Goal: Information Seeking & Learning: Learn about a topic

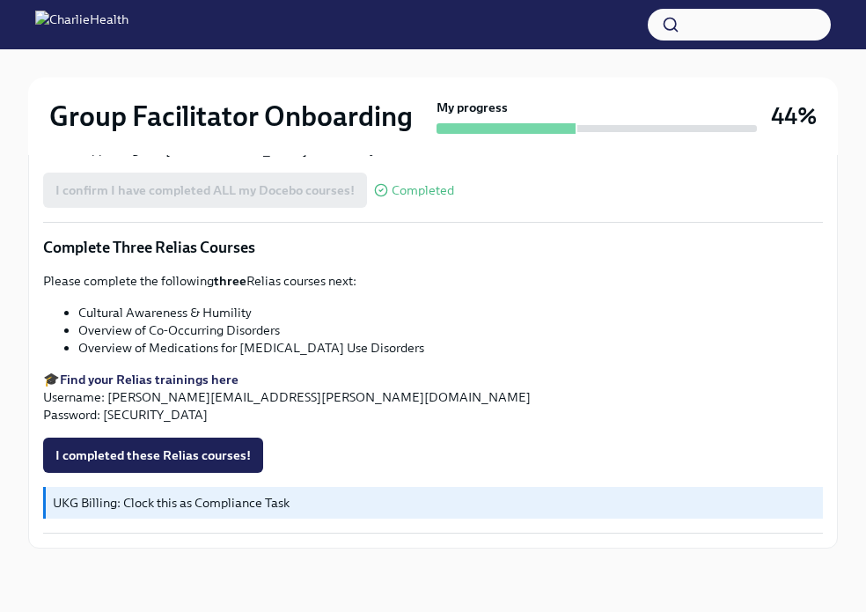
click at [467, 438] on div "I completed these Relias courses!" at bounding box center [433, 454] width 780 height 35
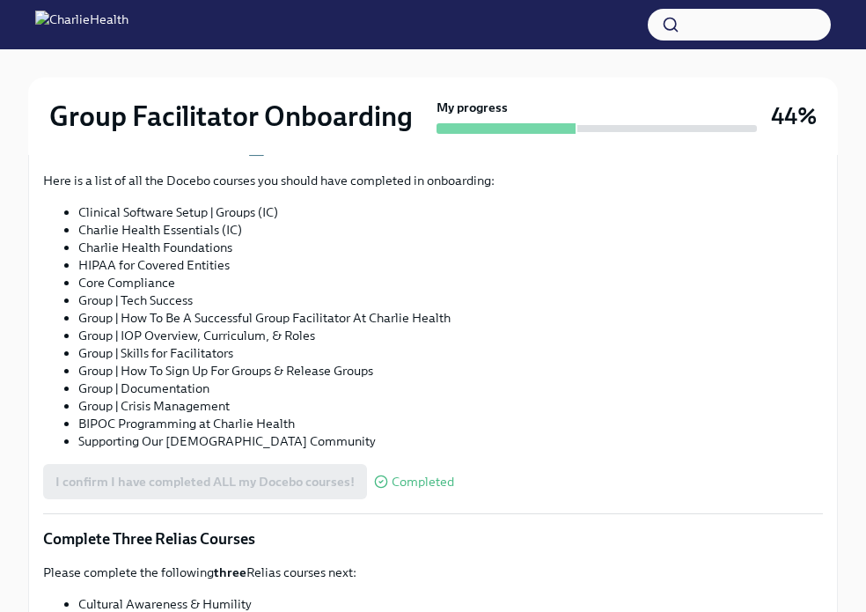
scroll to position [1415, 0]
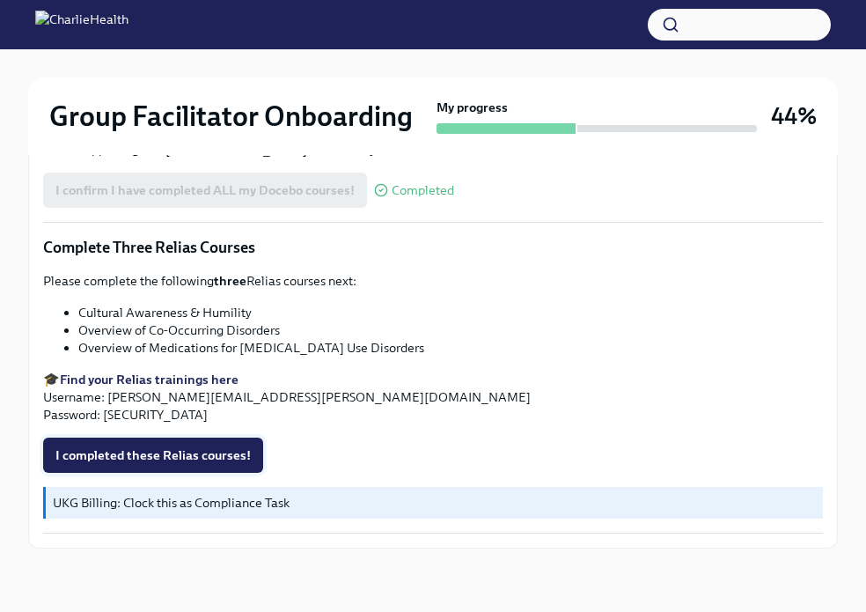
click at [195, 446] on span "I completed these Relias courses!" at bounding box center [152, 455] width 195 height 18
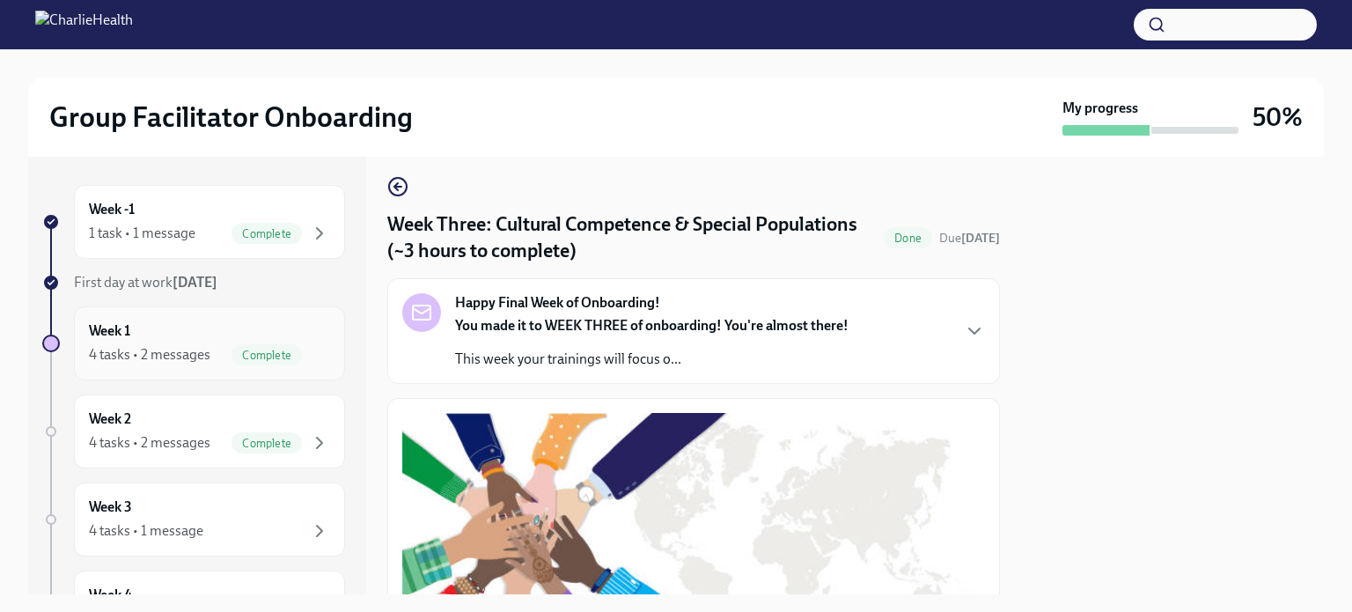
scroll to position [7, 0]
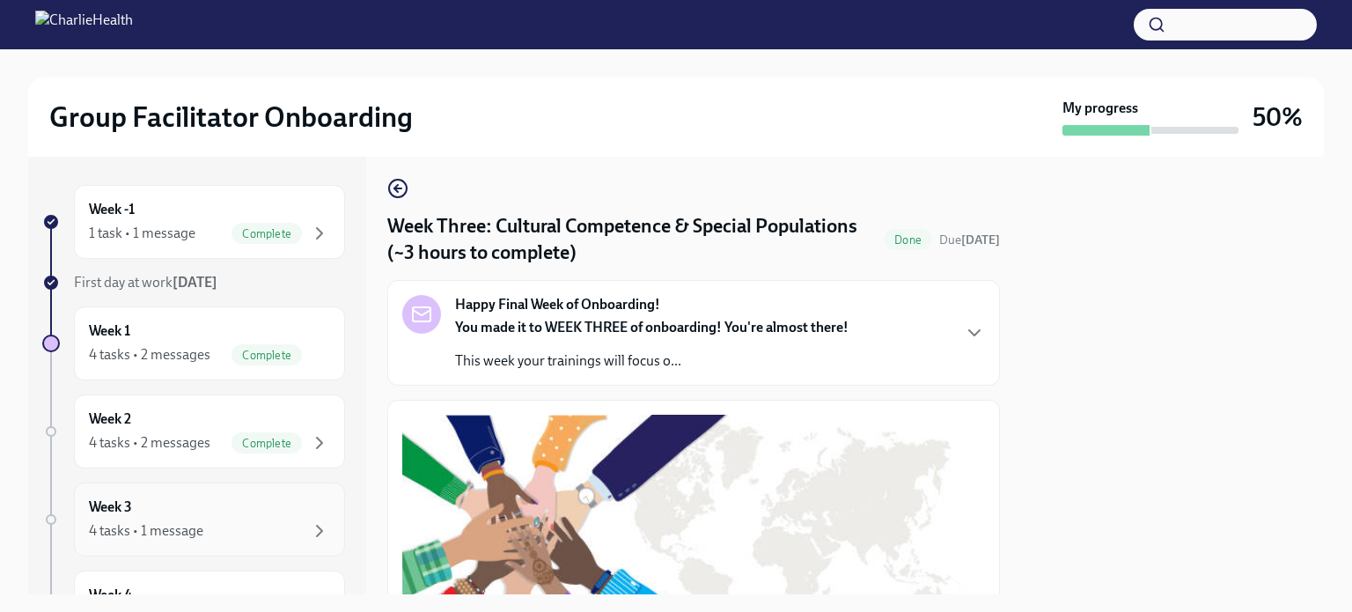
click at [187, 516] on div "Week 3 4 tasks • 1 message" at bounding box center [209, 519] width 241 height 44
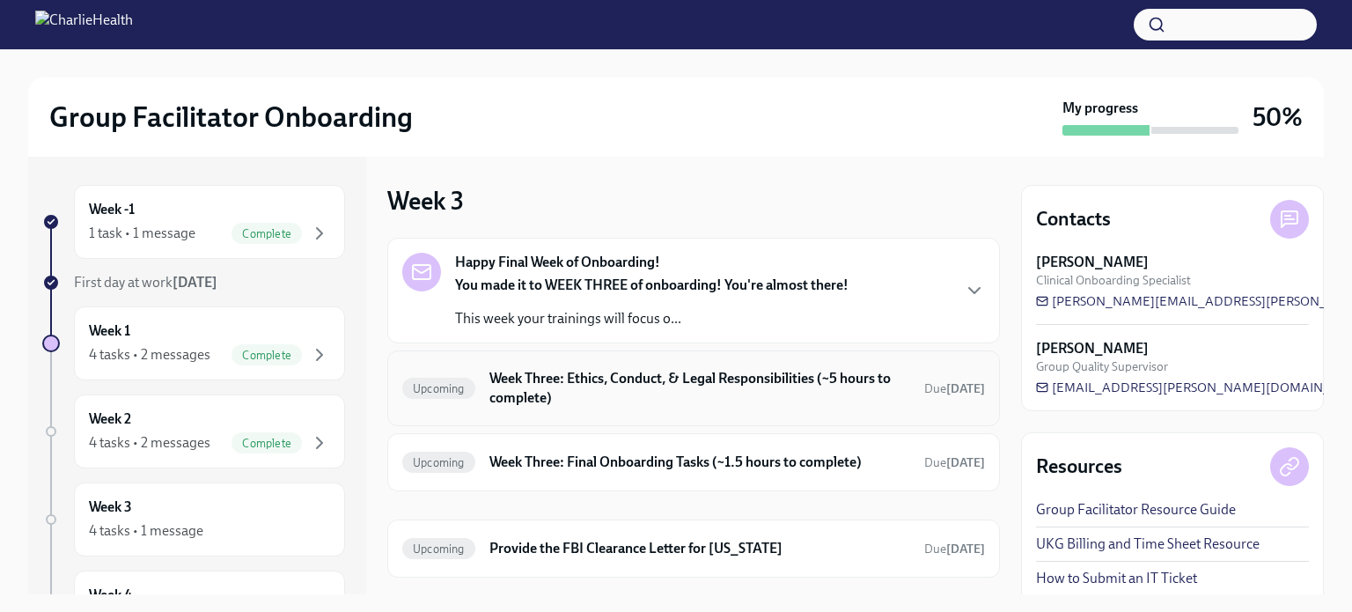
scroll to position [92, 0]
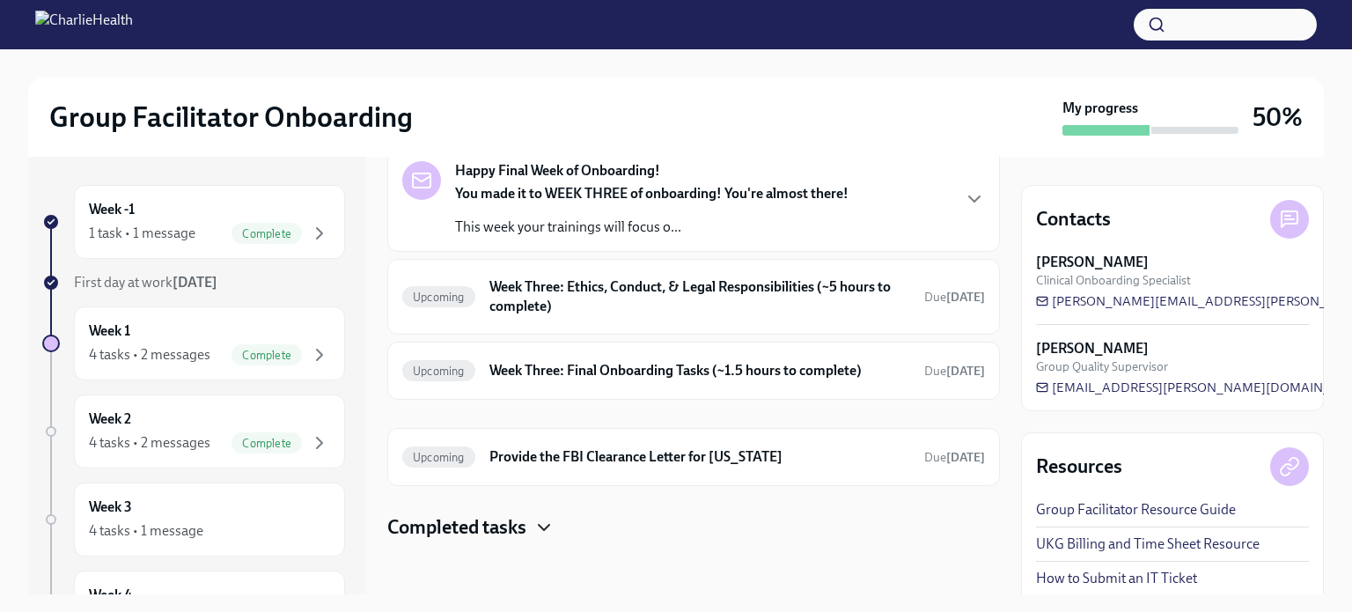
click at [536, 529] on icon "button" at bounding box center [543, 527] width 21 height 21
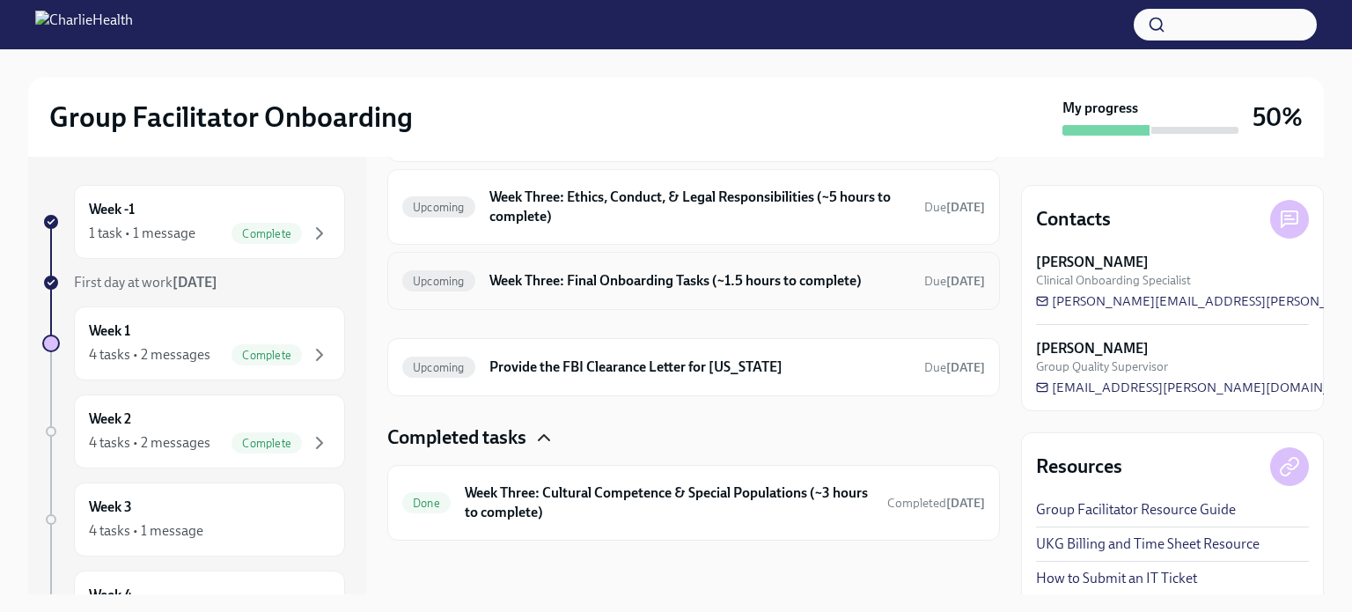
scroll to position [99, 0]
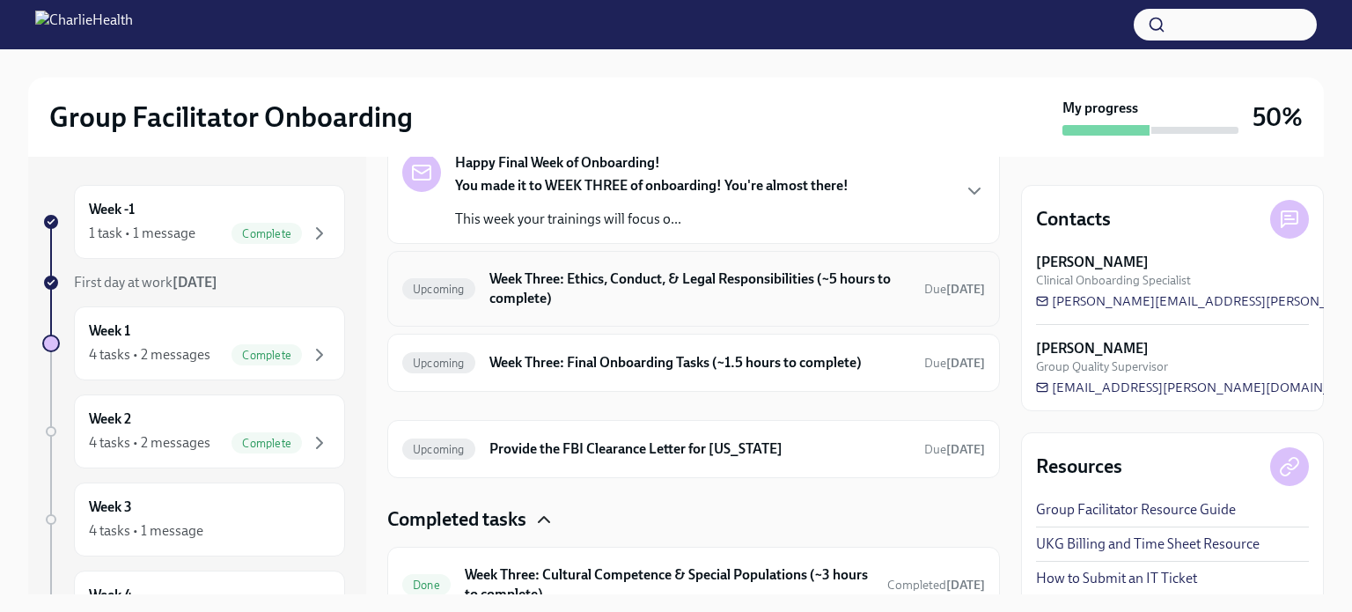
click at [700, 319] on div "Upcoming Week Three: Ethics, Conduct, & Legal Responsibilities (~5 hours to com…" at bounding box center [693, 289] width 613 height 76
click at [711, 306] on h6 "Week Three: Ethics, Conduct, & Legal Responsibilities (~5 hours to complete)" at bounding box center [699, 288] width 421 height 39
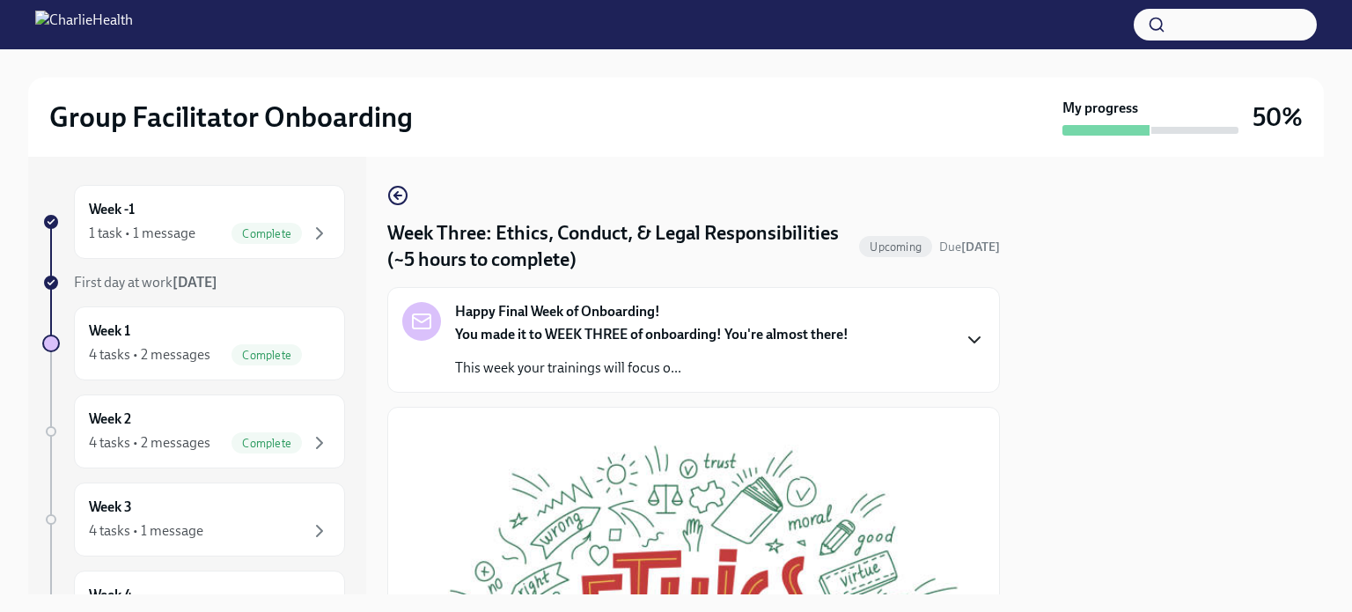
click at [865, 330] on icon "button" at bounding box center [974, 339] width 21 height 21
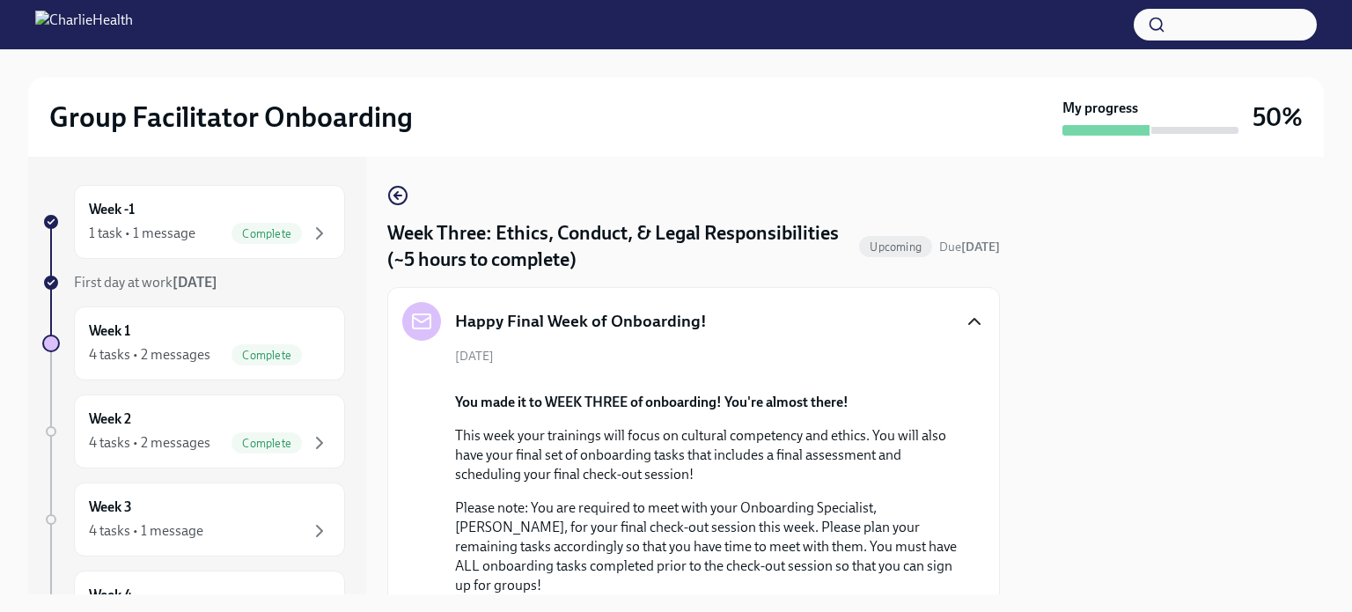
click at [865, 330] on icon "button" at bounding box center [974, 321] width 21 height 21
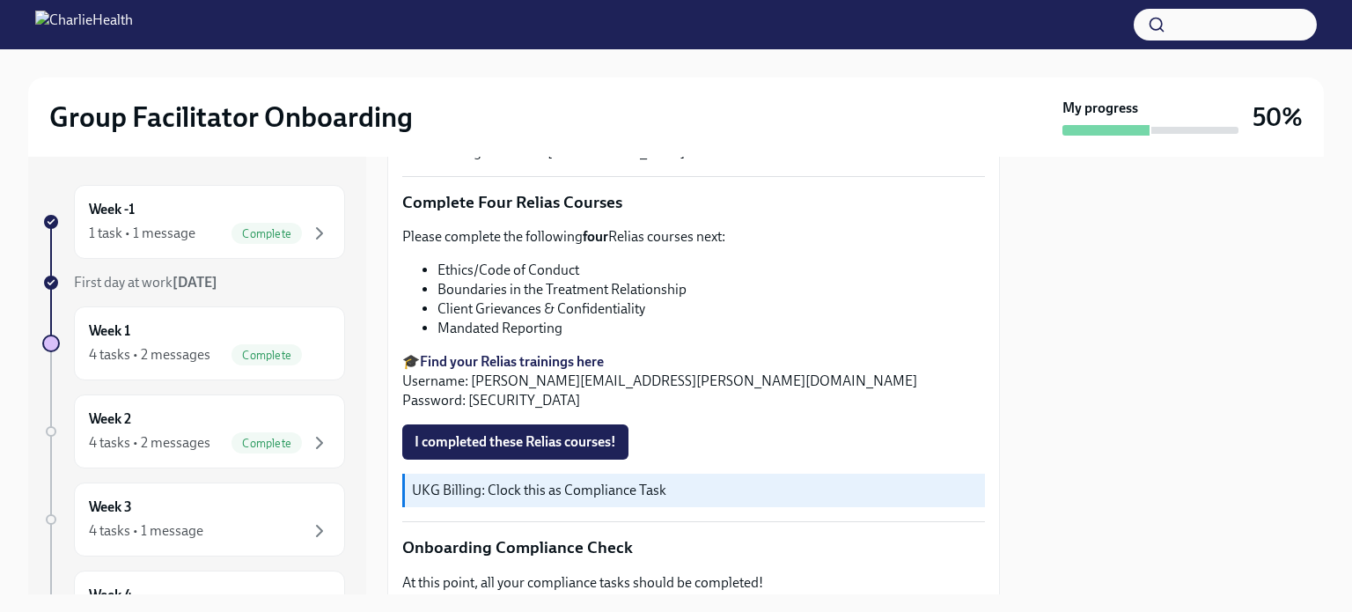
scroll to position [1011, 0]
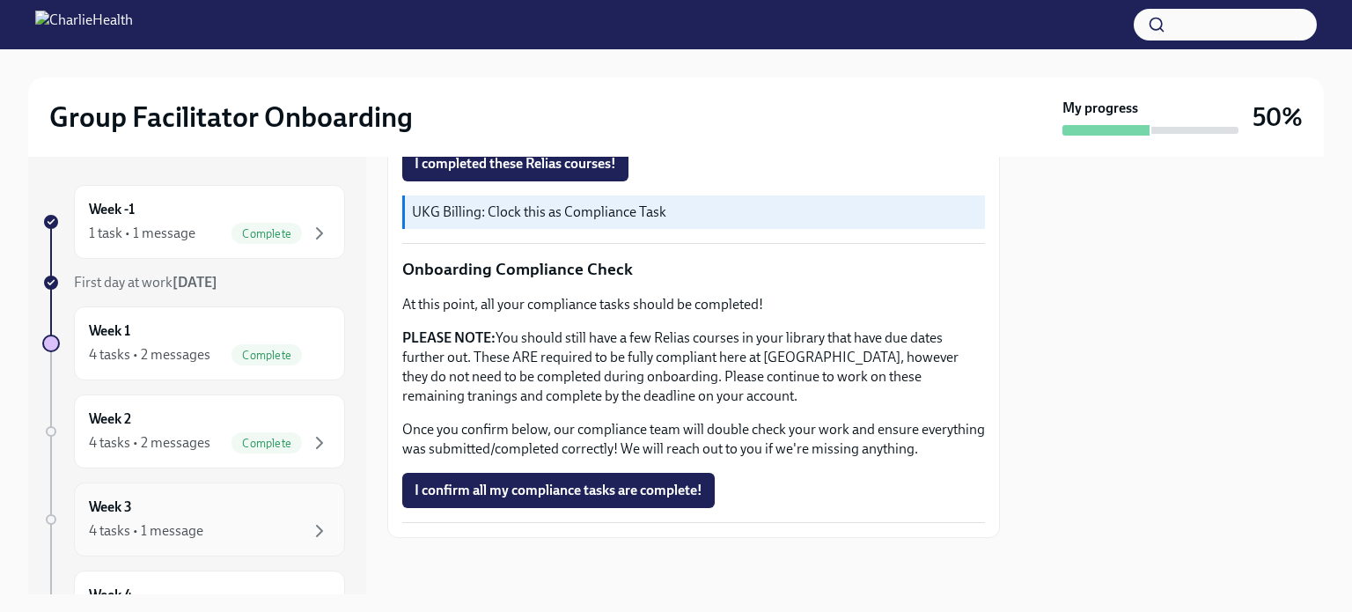
click at [222, 502] on div "Week 3 4 tasks • 1 message" at bounding box center [209, 519] width 241 height 44
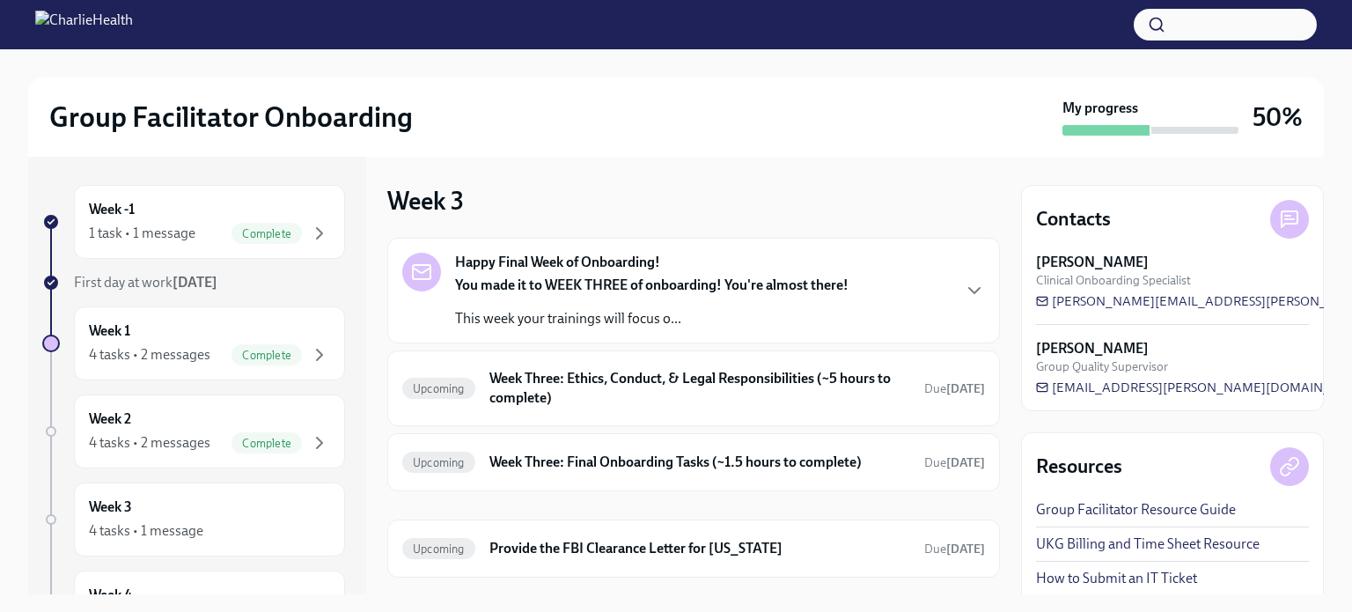
scroll to position [77, 0]
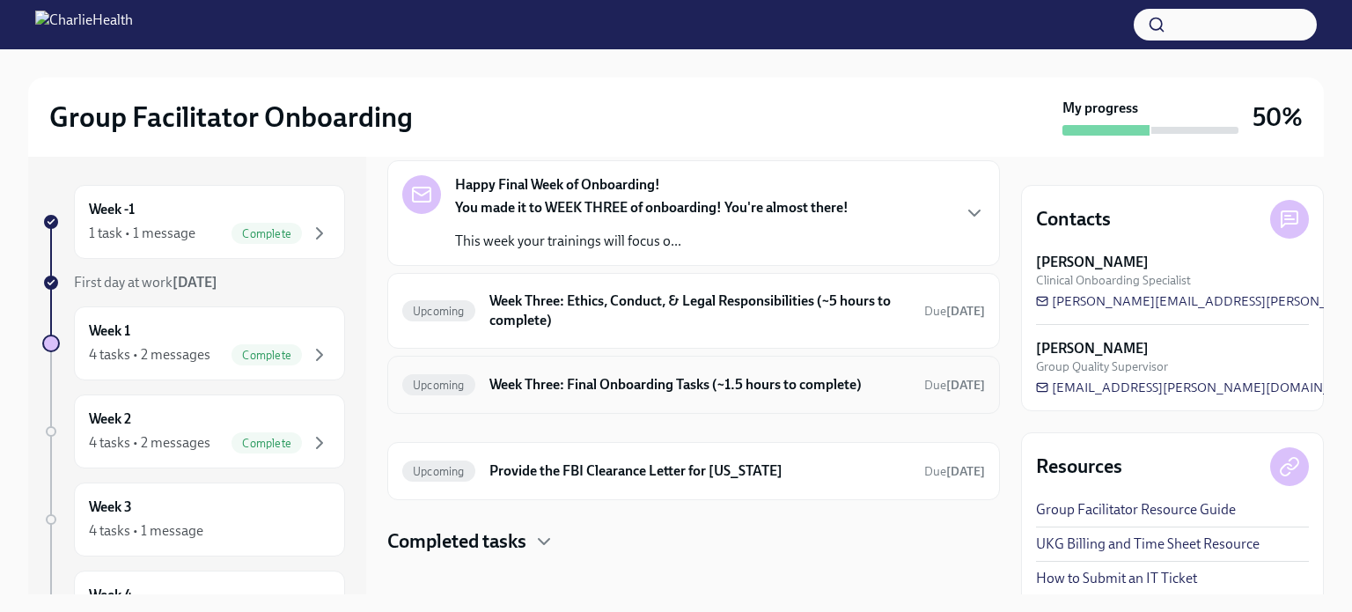
click at [717, 368] on div "Upcoming Week Three: Final Onboarding Tasks (~1.5 hours to complete) Due [DATE]" at bounding box center [693, 385] width 613 height 58
click at [699, 388] on h6 "Week Three: Final Onboarding Tasks (~1.5 hours to complete)" at bounding box center [699, 384] width 421 height 19
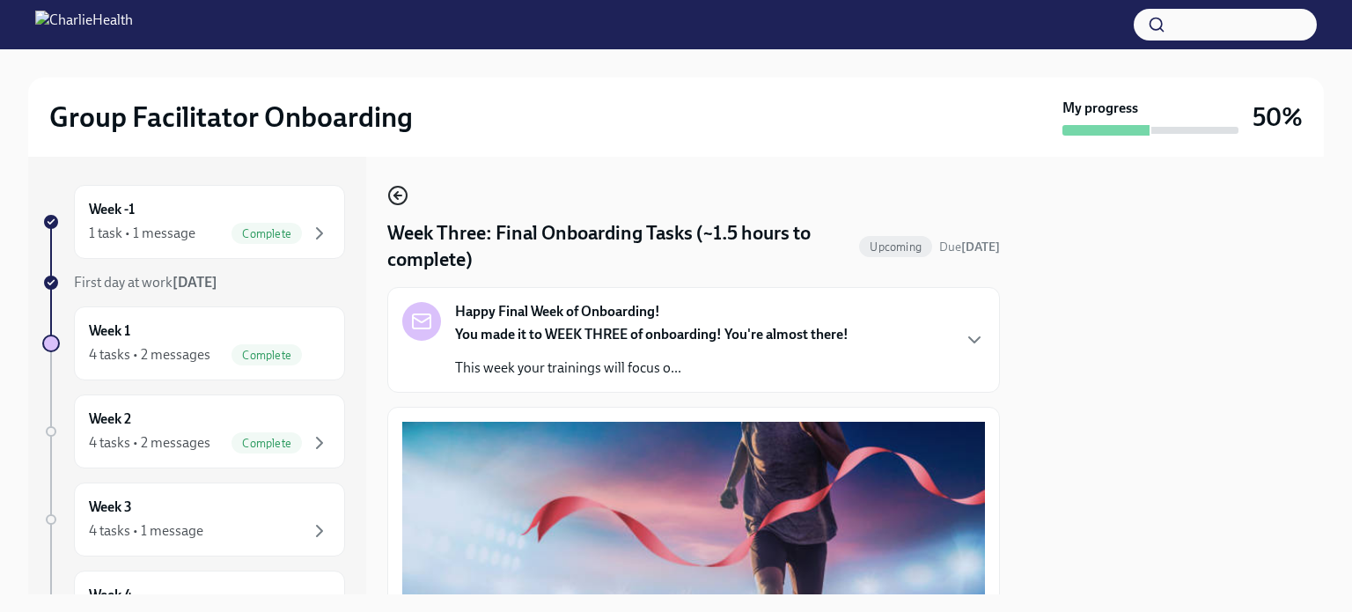
click at [398, 200] on icon "button" at bounding box center [397, 195] width 21 height 21
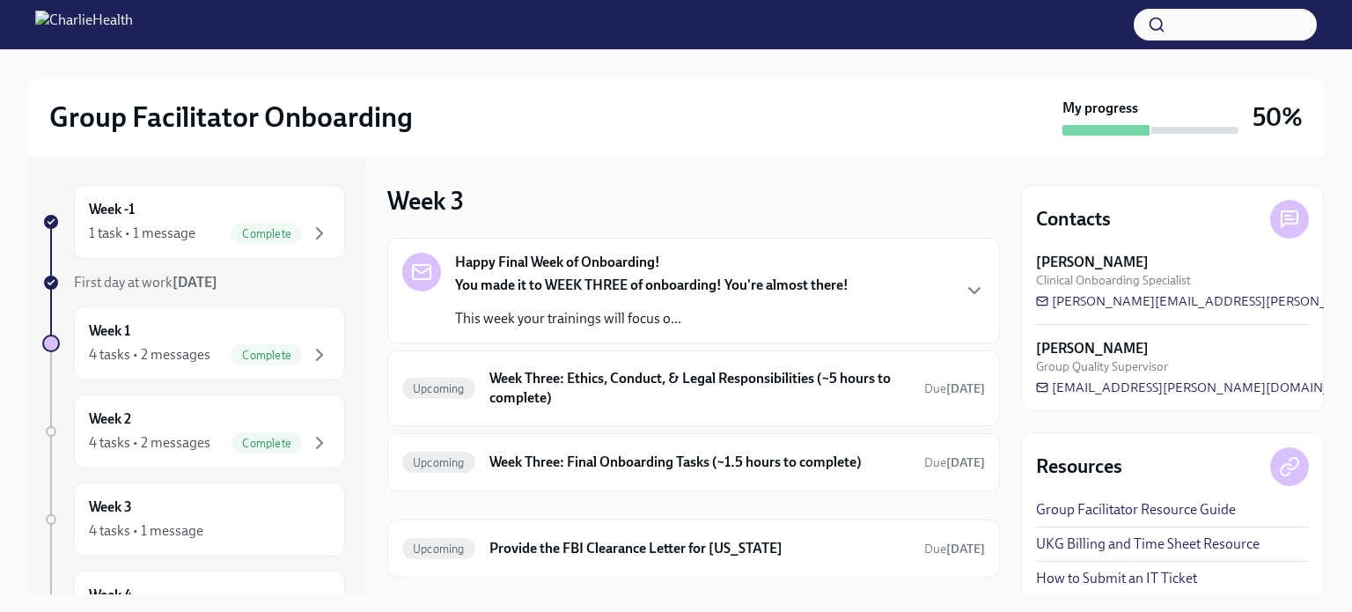
click at [659, 294] on p "You made it to WEEK THREE of onboarding! You're almost there!" at bounding box center [651, 285] width 393 height 19
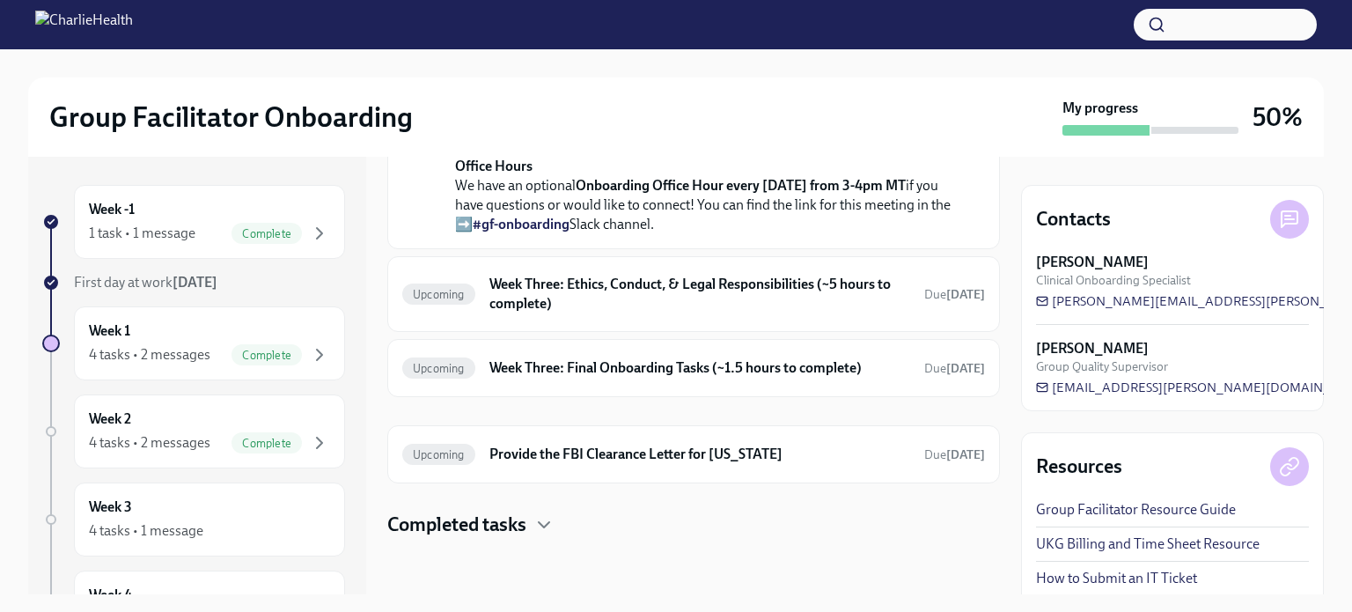
scroll to position [782, 0]
click at [493, 527] on h4 "Completed tasks" at bounding box center [456, 524] width 139 height 26
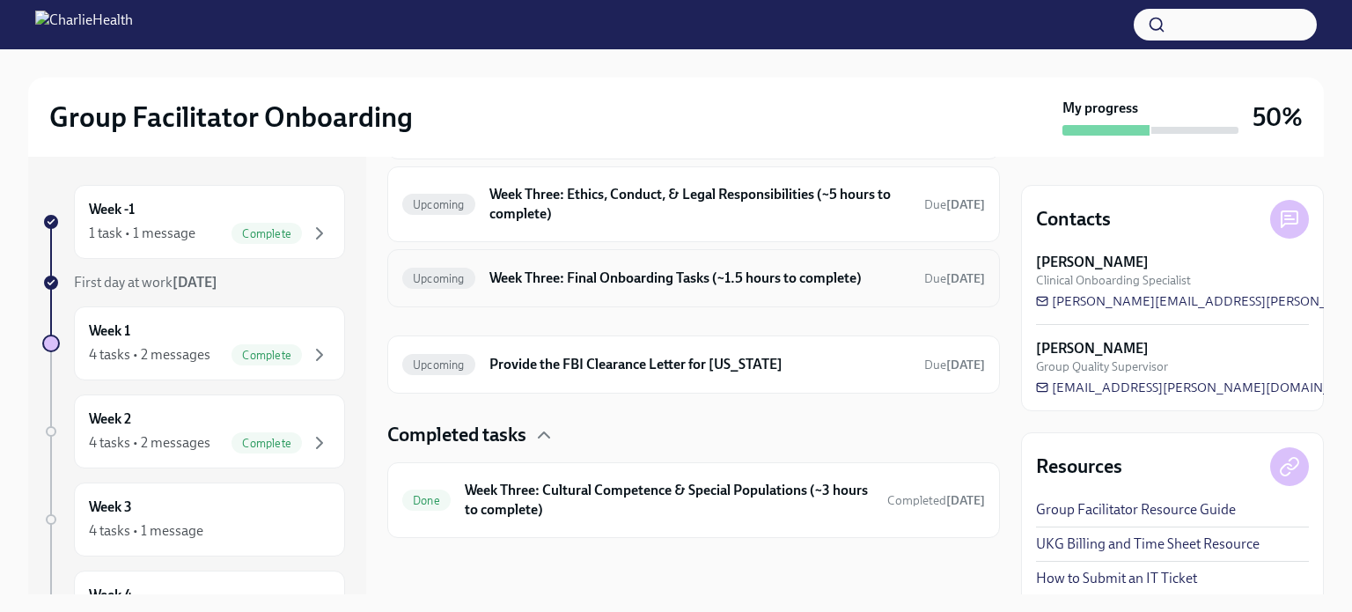
scroll to position [871, 0]
